Goal: Find specific page/section: Find specific page/section

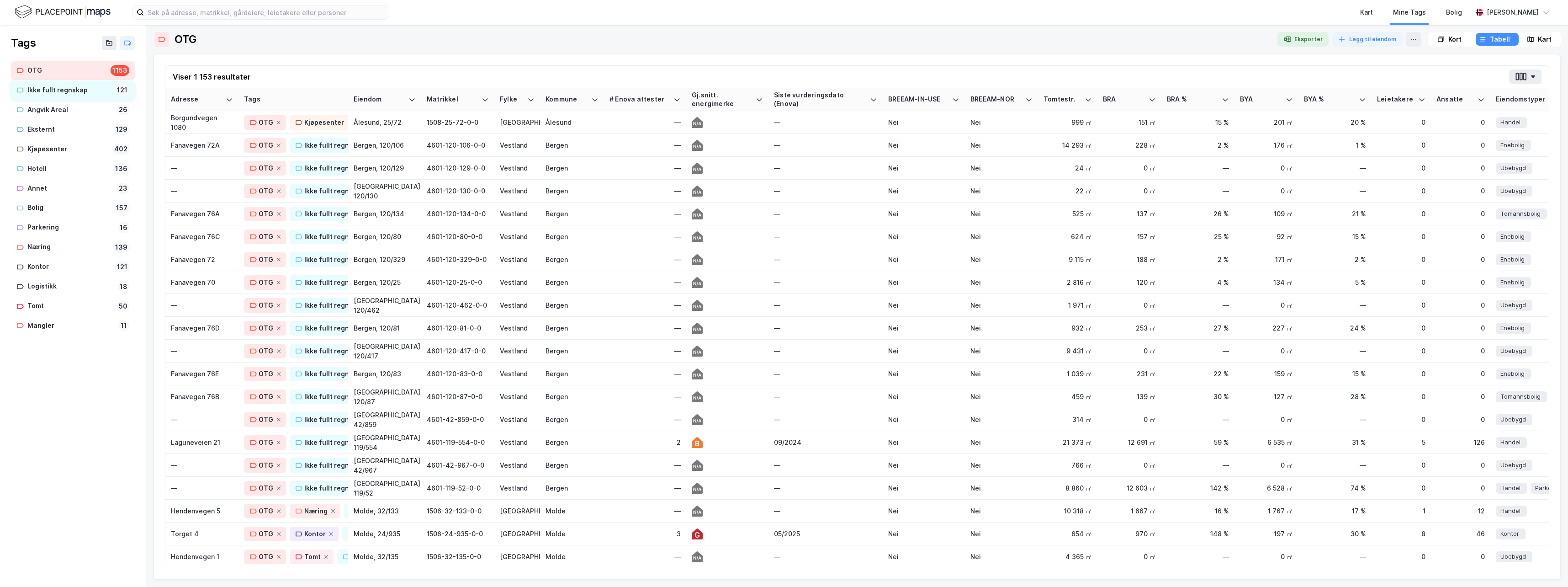
click at [43, 91] on div "Ikke fullt regnskap" at bounding box center [69, 90] width 84 height 12
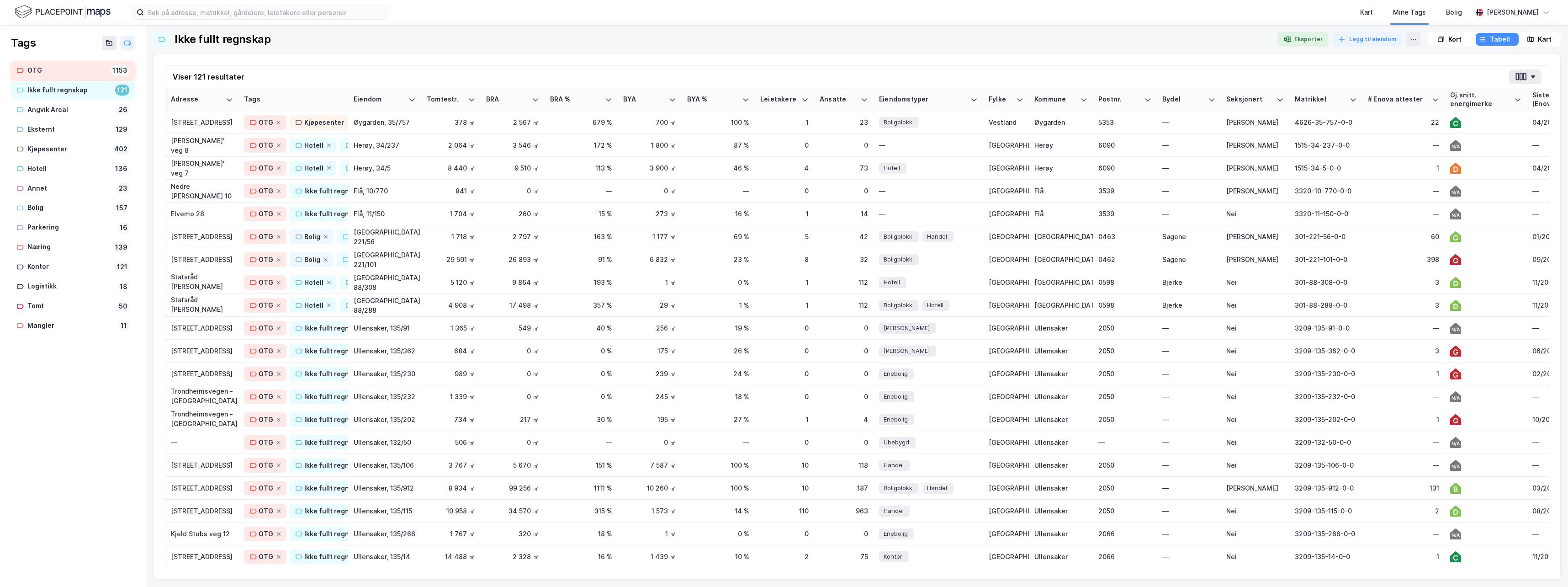
click at [41, 69] on div "OTG" at bounding box center [67, 71] width 80 height 12
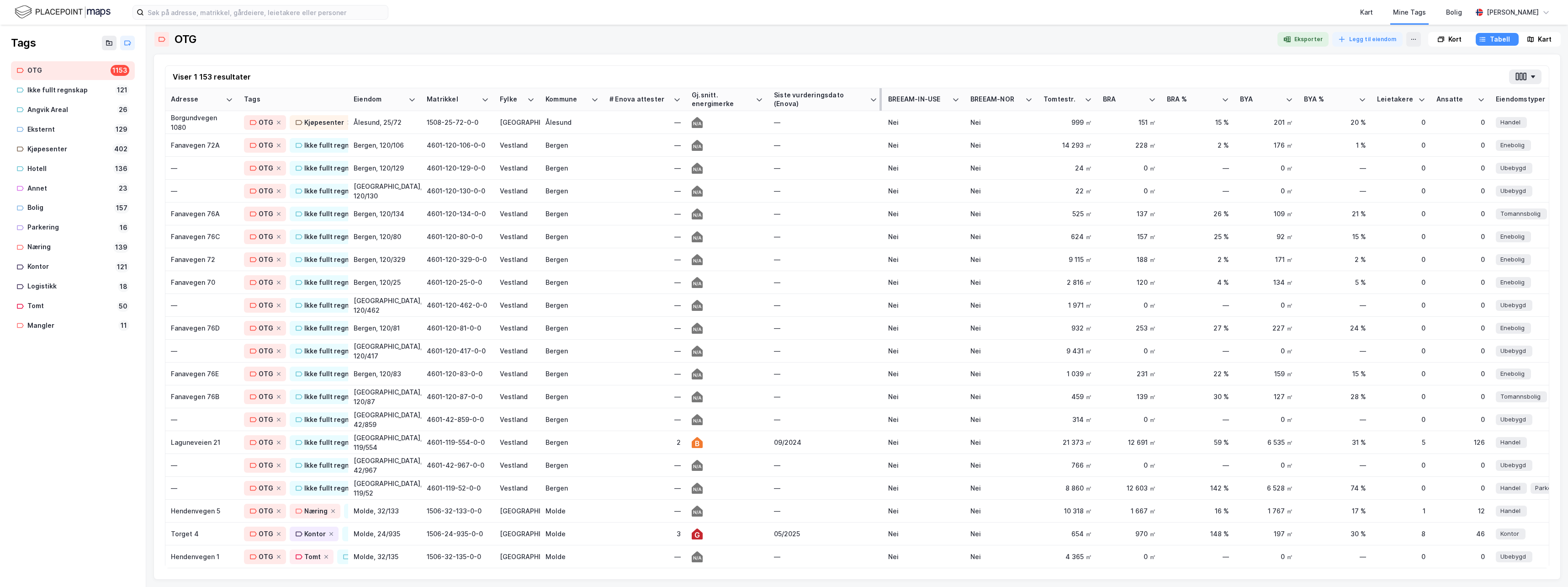
click at [820, 96] on div "Siste vurderingsdato (Enova)" at bounding box center [820, 99] width 93 height 17
